Goal: Find contact information: Find contact information

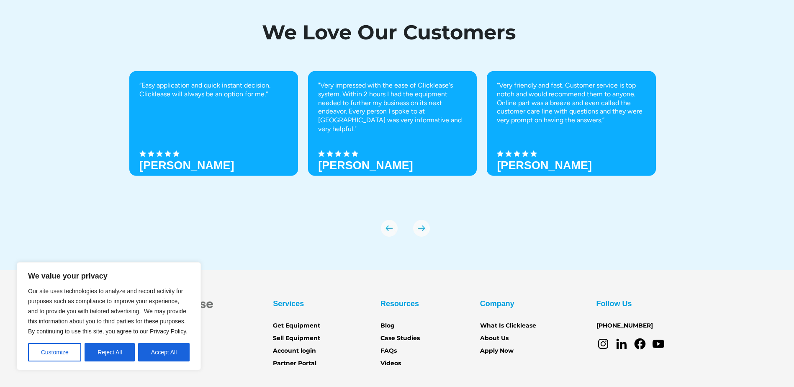
scroll to position [2946, 0]
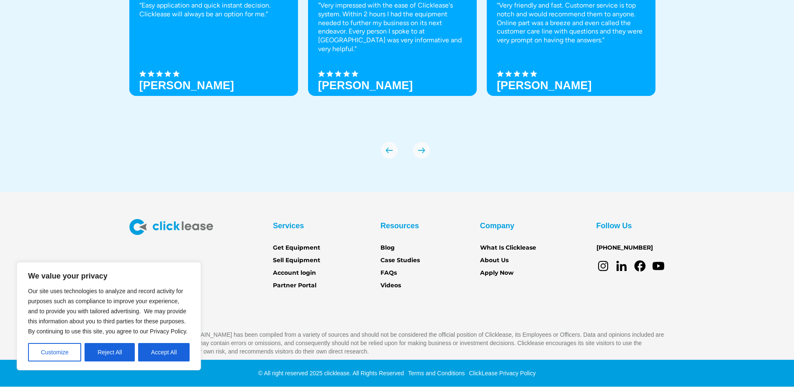
click at [494, 225] on div "Company" at bounding box center [497, 225] width 34 height 13
drag, startPoint x: 594, startPoint y: 249, endPoint x: 652, endPoint y: 252, distance: 58.6
click at [652, 252] on div "Services Get Equipment Sell Equipment Account login Partner Portal Resources Bl…" at bounding box center [397, 254] width 536 height 71
click at [685, 238] on div "Services Get Equipment Sell Equipment Account login Partner Portal Resources Bl…" at bounding box center [397, 287] width 794 height 136
drag, startPoint x: 666, startPoint y: 244, endPoint x: 584, endPoint y: 243, distance: 82.0
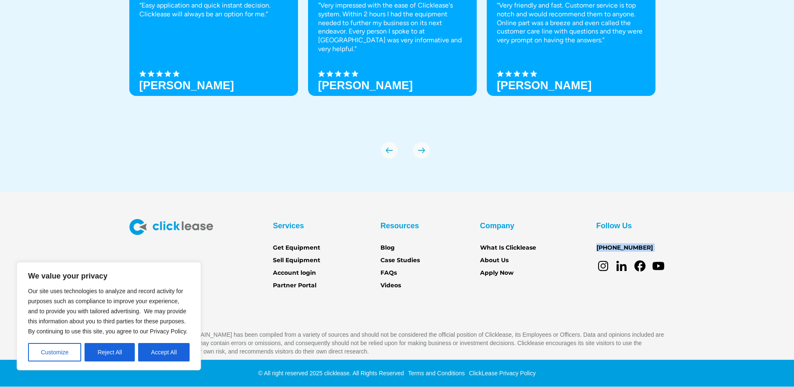
click at [584, 243] on div "Services Get Equipment Sell Equipment Account login Partner Portal Resources Bl…" at bounding box center [397, 287] width 794 height 136
copy div "[PHONE_NUMBER]"
click at [158, 351] on button "Accept All" at bounding box center [163, 352] width 51 height 18
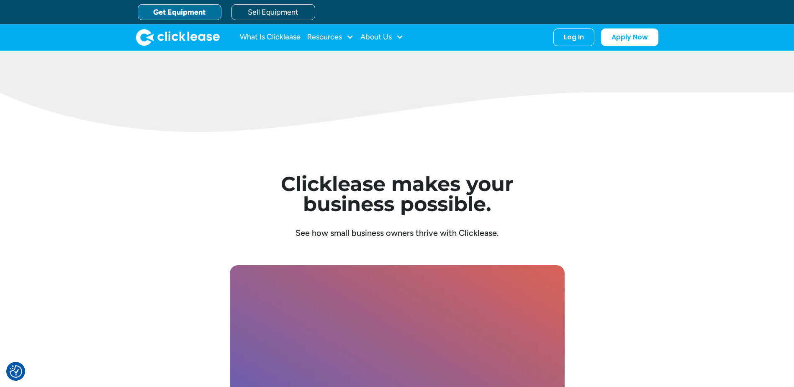
scroll to position [2193, 0]
